Goal: Information Seeking & Learning: Find specific fact

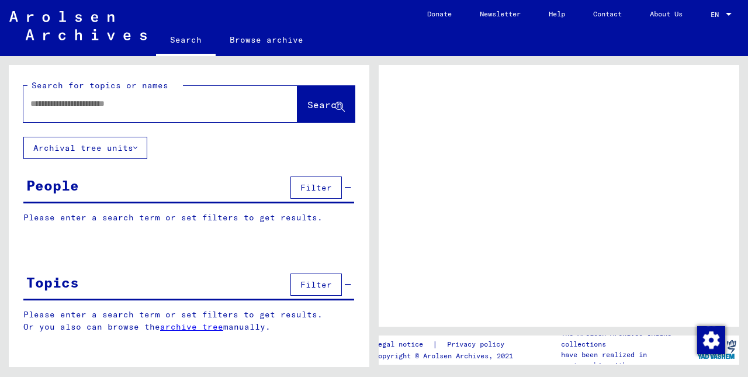
click at [122, 106] on input "text" at bounding box center [149, 104] width 239 height 12
type input "**********"
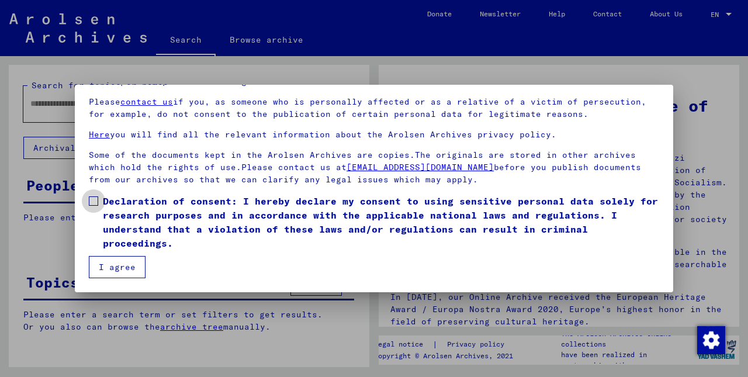
click at [93, 200] on span at bounding box center [93, 200] width 9 height 9
click at [108, 265] on button "I agree" at bounding box center [117, 267] width 57 height 22
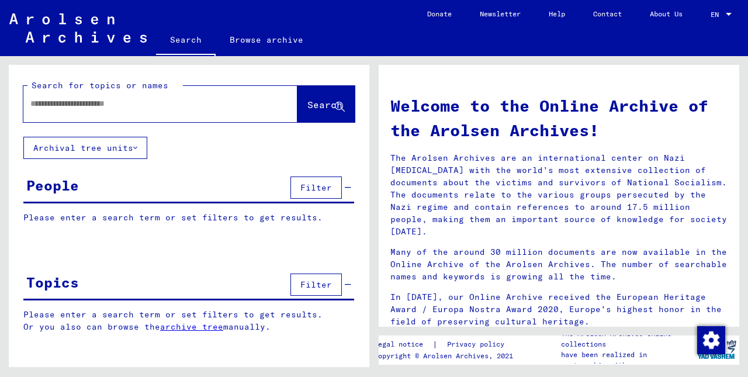
click at [144, 109] on input "text" at bounding box center [146, 104] width 232 height 12
type input "**********"
click at [308, 103] on span "Search" at bounding box center [324, 105] width 35 height 12
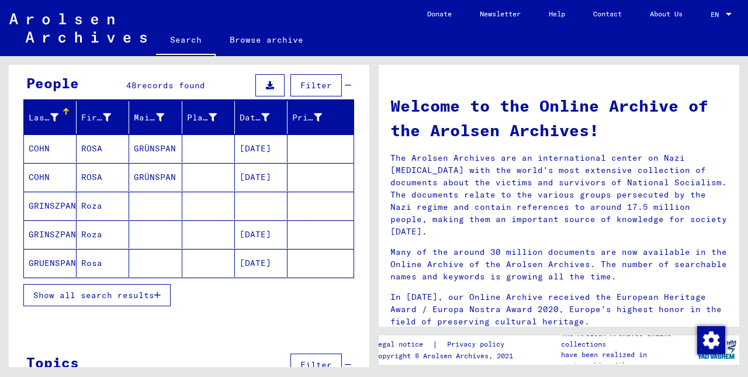
scroll to position [103, 0]
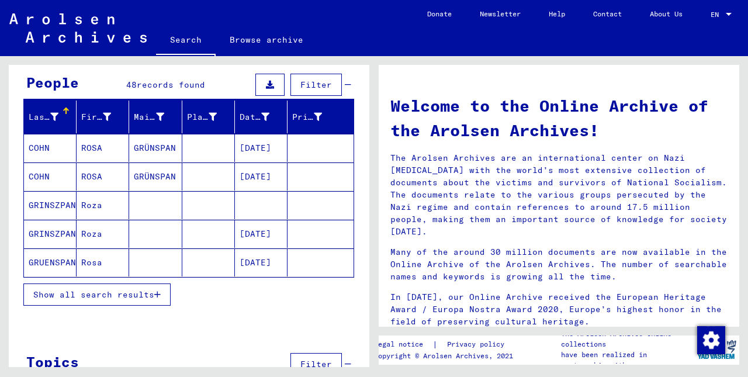
click at [61, 264] on mat-cell "GRUENSPAN" at bounding box center [50, 262] width 53 height 28
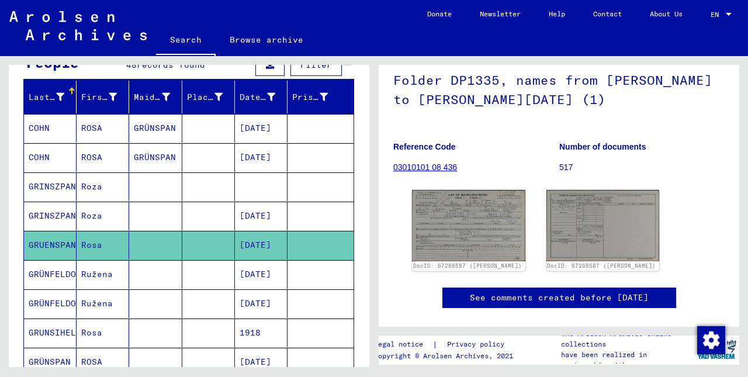
scroll to position [95, 0]
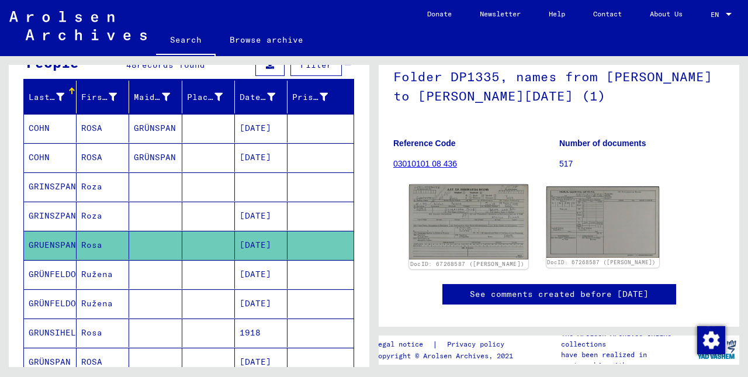
click at [452, 237] on img at bounding box center [468, 222] width 119 height 75
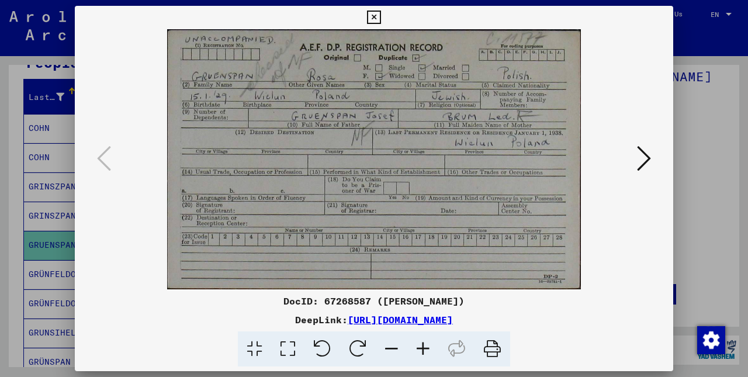
scroll to position [0, 0]
click at [447, 318] on link "[URL][DOMAIN_NAME]" at bounding box center [400, 320] width 105 height 12
